Goal: Find specific page/section: Find specific page/section

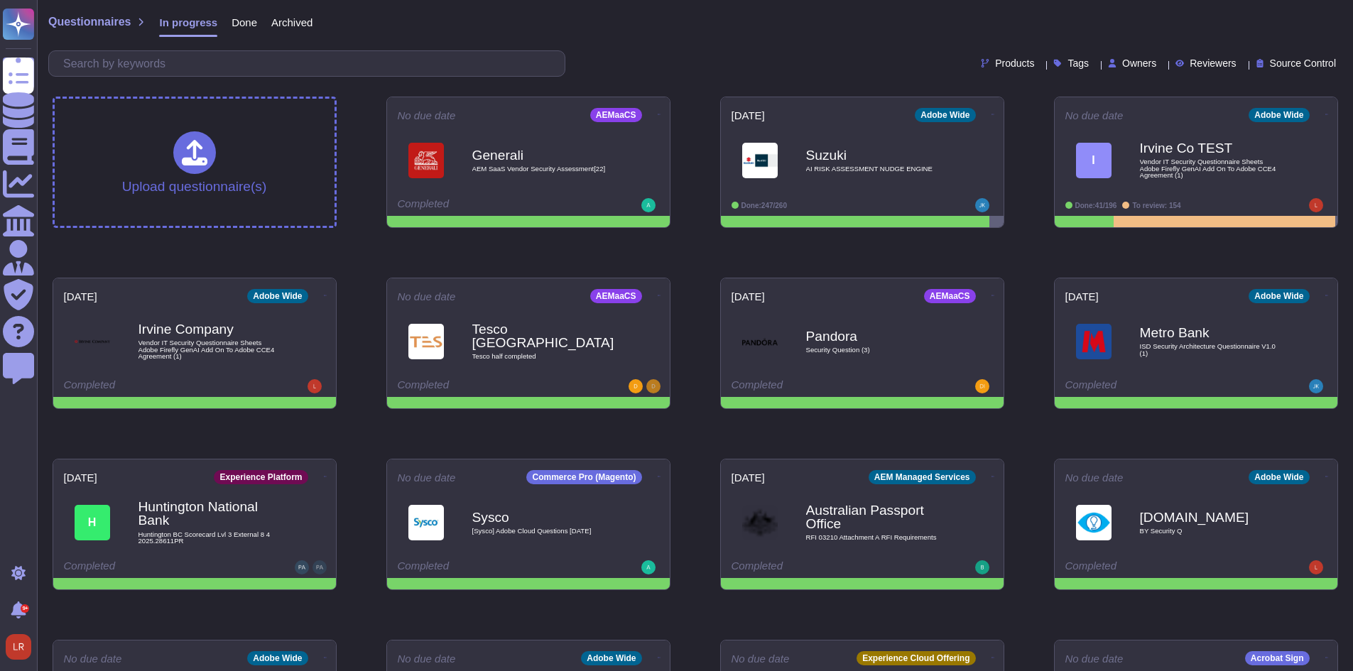
click at [1122, 60] on span "Owners" at bounding box center [1139, 63] width 34 height 10
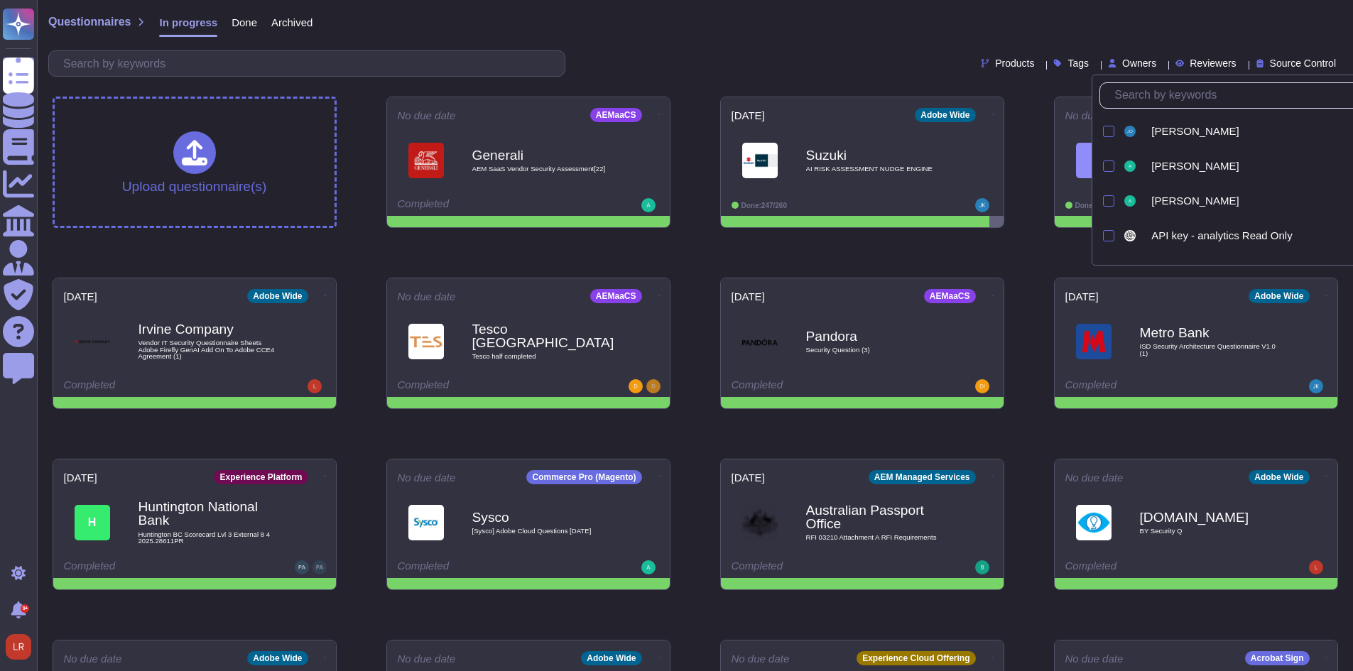
click at [1160, 99] on input "text" at bounding box center [1252, 95] width 290 height 25
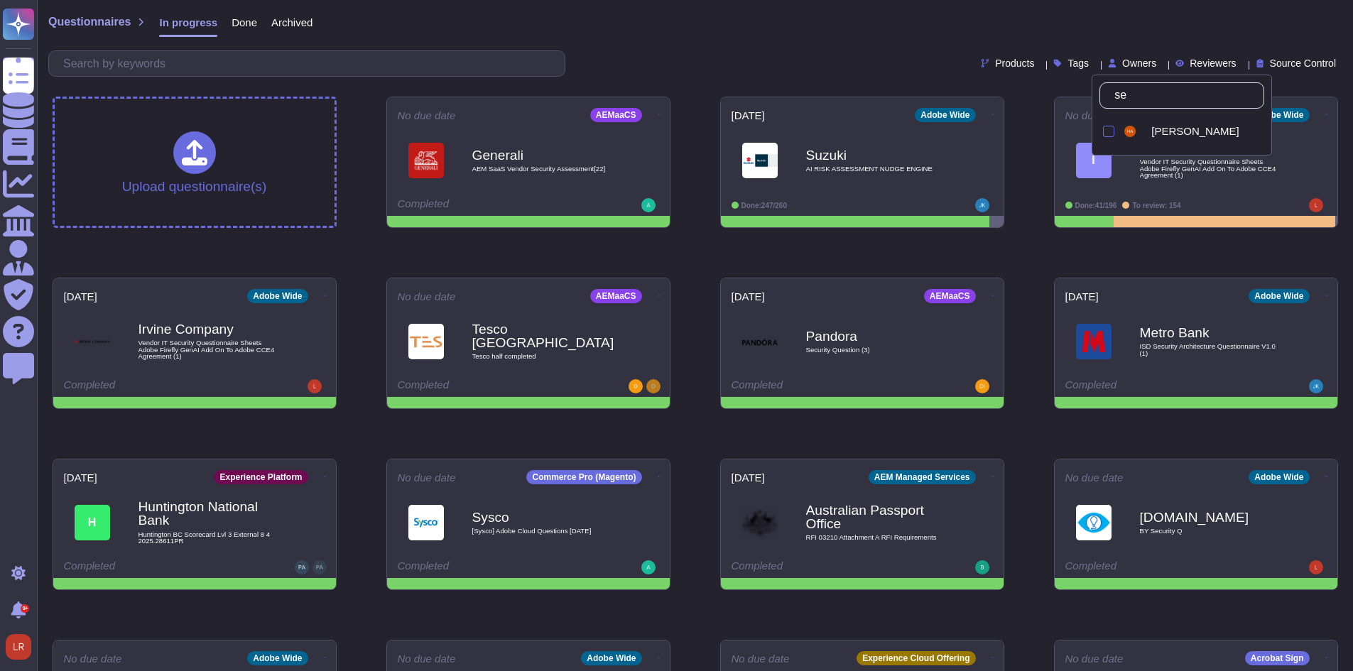
type input "sea"
click at [1162, 128] on span "Sean Haahr" at bounding box center [1194, 131] width 87 height 13
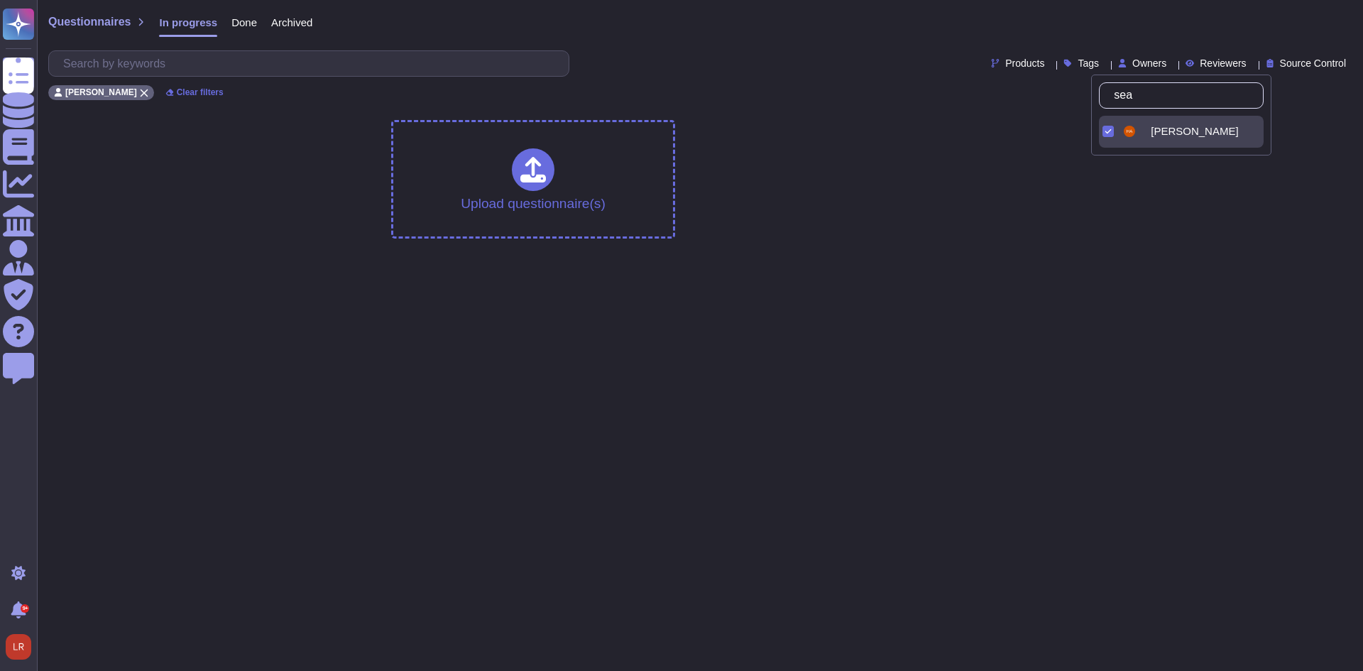
click at [890, 102] on div "Questionnaires In progress Done Archived Products Tags Owners Reviewers Source …" at bounding box center [700, 54] width 1326 height 109
click at [245, 23] on span "Done" at bounding box center [244, 22] width 26 height 11
